Goal: Task Accomplishment & Management: Use online tool/utility

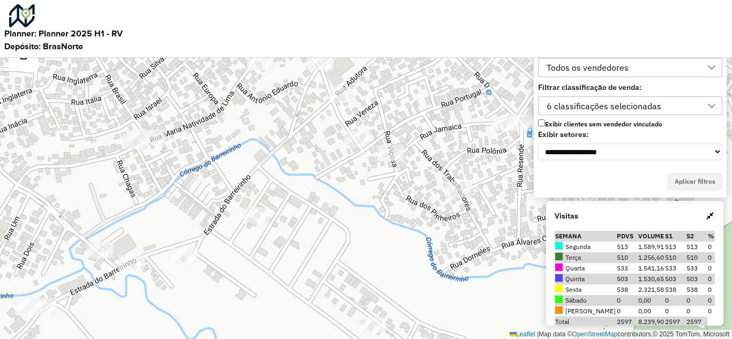
scroll to position [7, 49]
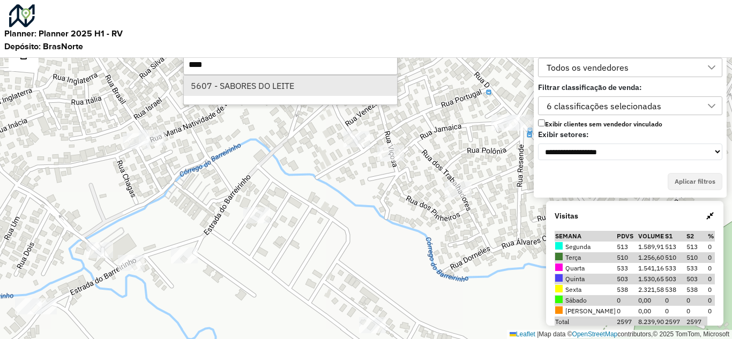
type input "****"
click at [286, 87] on li "5607 - SABORES DO LEITE" at bounding box center [290, 86] width 213 height 20
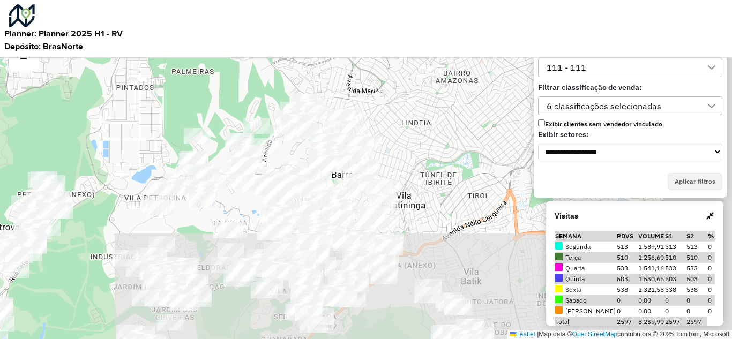
drag, startPoint x: 503, startPoint y: 247, endPoint x: 406, endPoint y: 141, distance: 143.3
click at [406, 141] on div "Leaflet | Map data © OpenStreetMap contributors,© 2025 TomTom, Microsoft" at bounding box center [366, 169] width 732 height 339
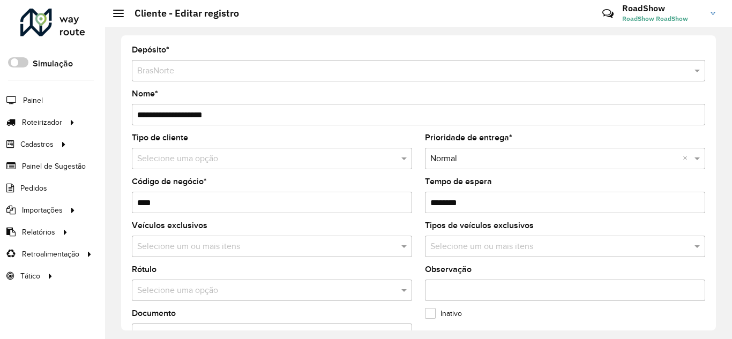
scroll to position [458, 0]
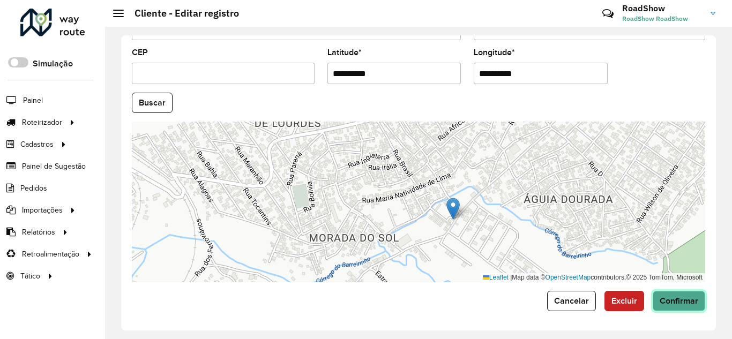
click at [686, 298] on span "Confirmar" at bounding box center [678, 300] width 39 height 9
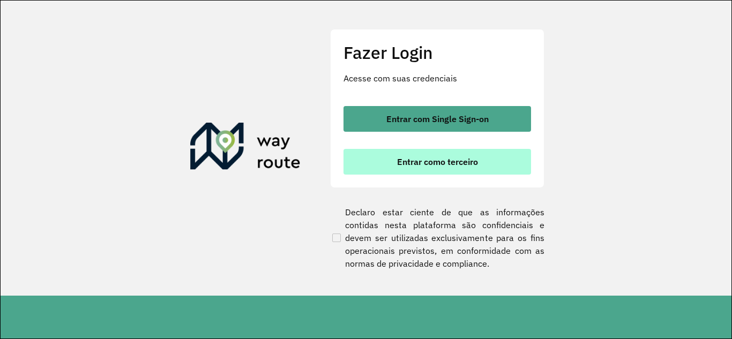
click at [420, 161] on span "Entrar como terceiro" at bounding box center [437, 161] width 81 height 9
